Goal: Navigation & Orientation: Find specific page/section

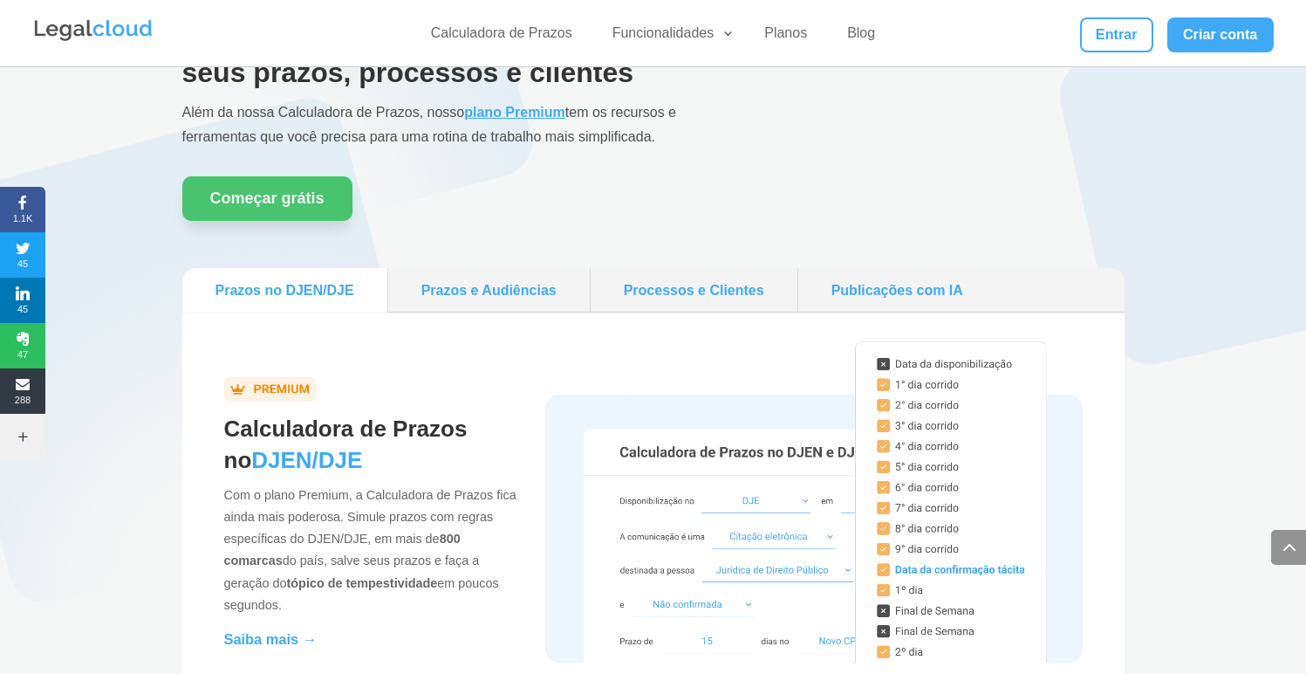
scroll to position [1495, 0]
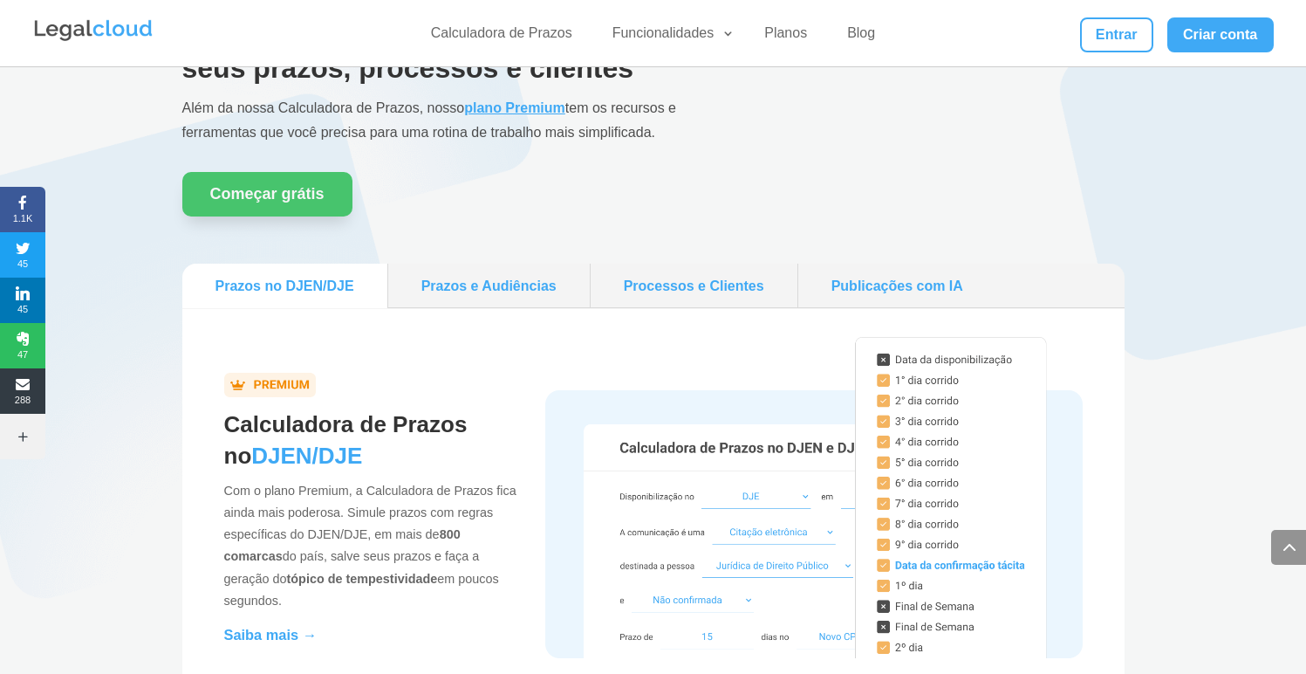
click at [494, 287] on link "Prazos e Audiências" at bounding box center [489, 285] width 188 height 31
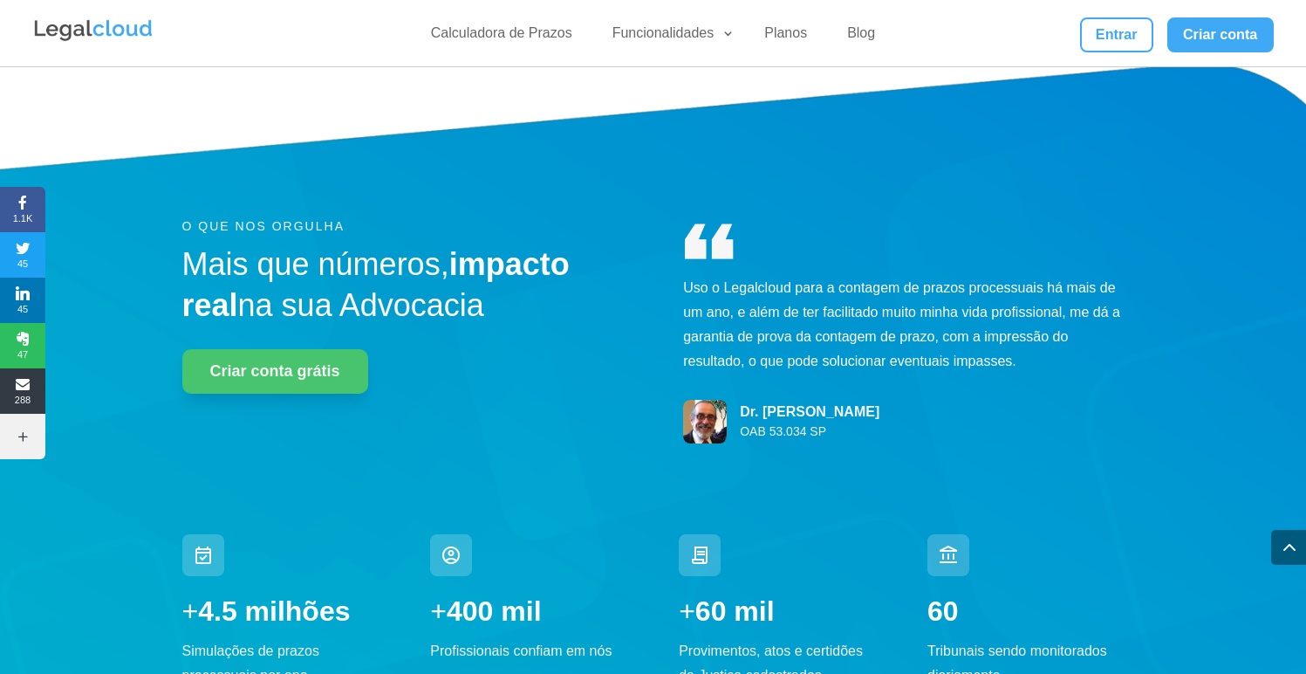
scroll to position [5250, 0]
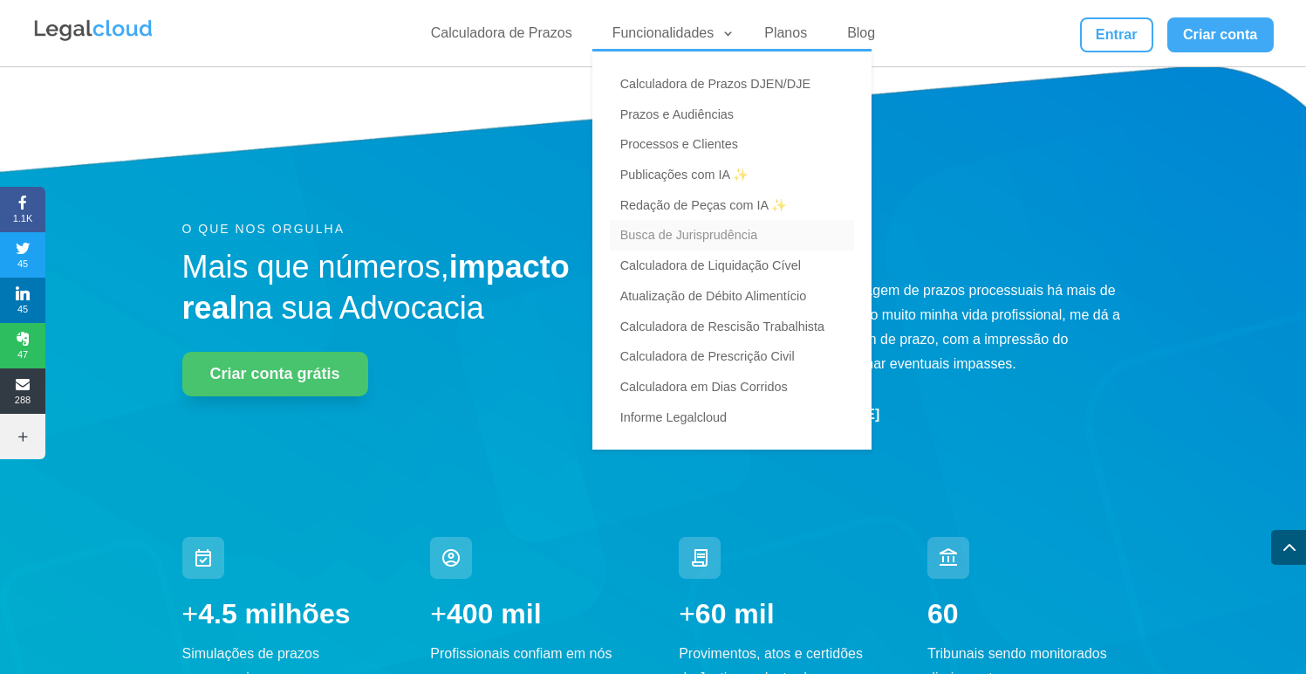
click at [670, 236] on link "Busca de Jurisprudência" at bounding box center [732, 235] width 244 height 31
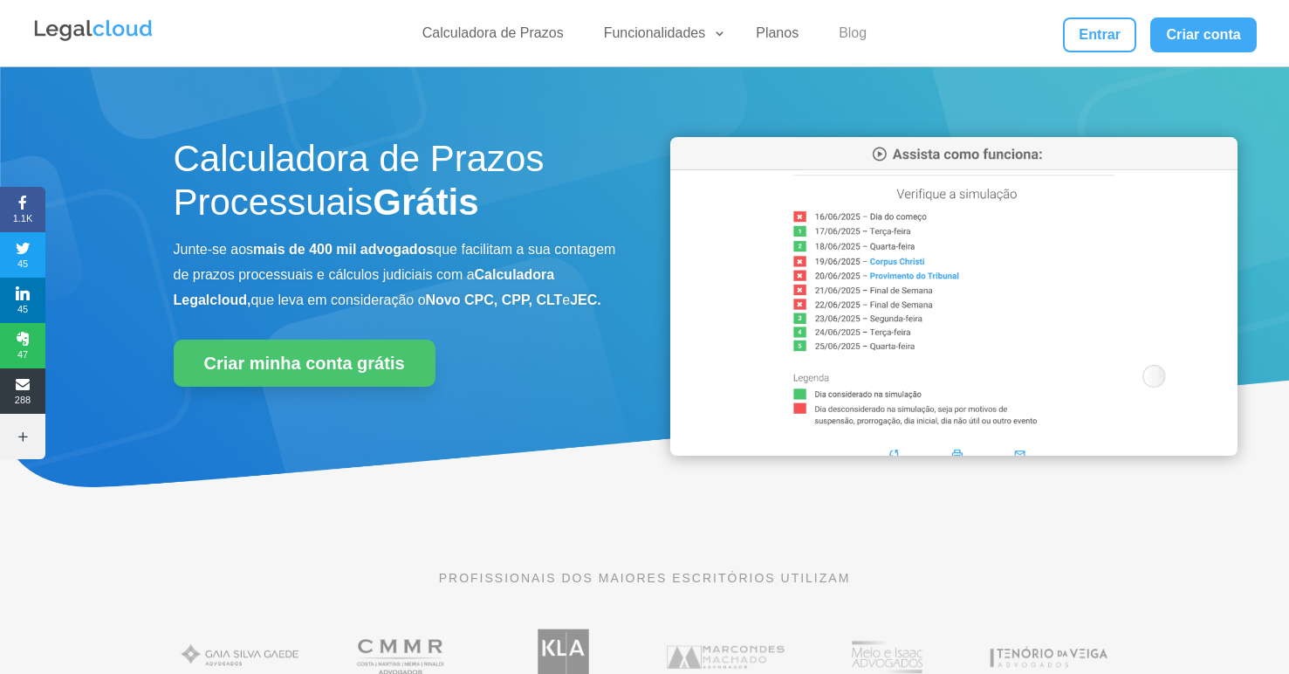
click at [842, 34] on link "Blog" at bounding box center [852, 36] width 49 height 25
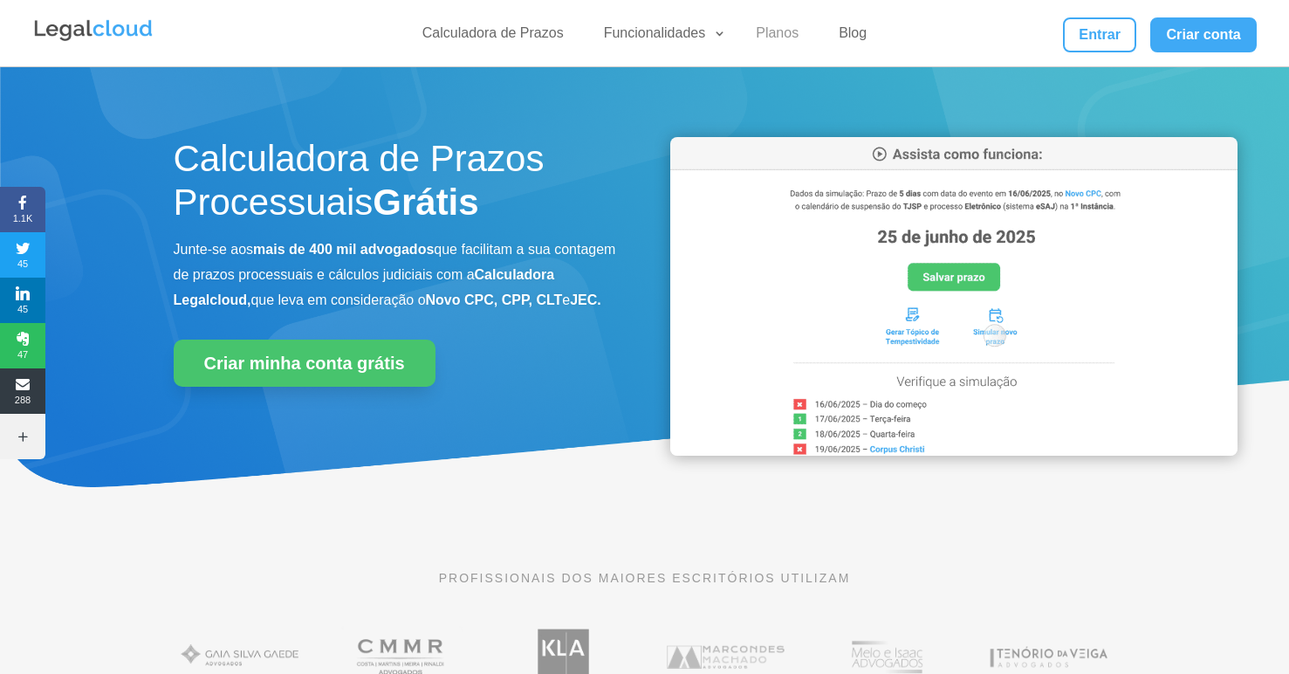
click at [771, 31] on link "Planos" at bounding box center [777, 36] width 64 height 25
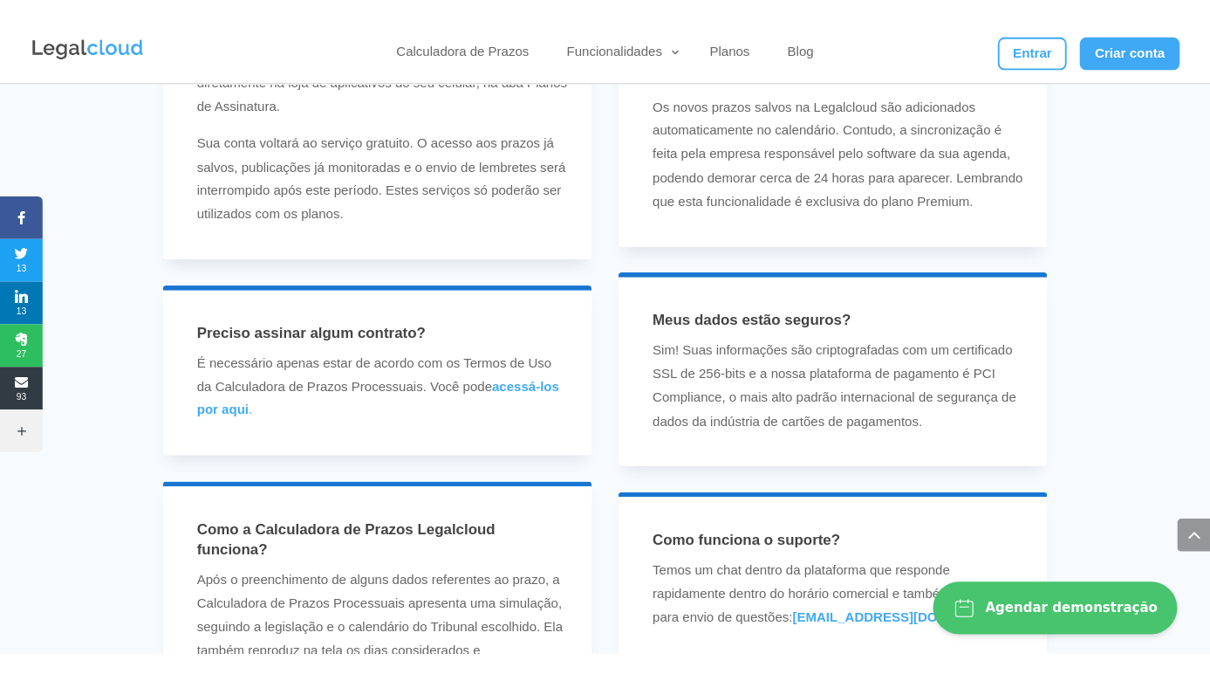
scroll to position [5058, 0]
